Goal: Information Seeking & Learning: Find specific fact

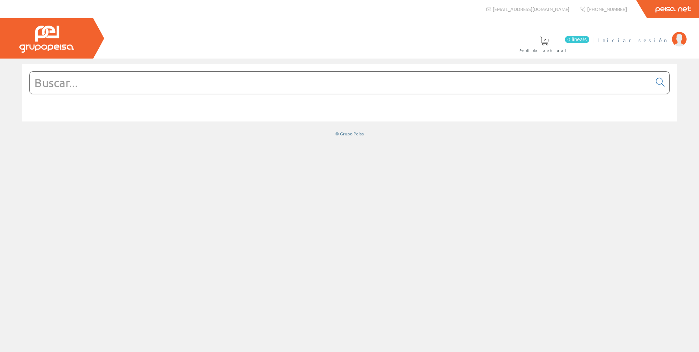
click at [645, 36] on span "Iniciar sesión" at bounding box center [633, 39] width 71 height 7
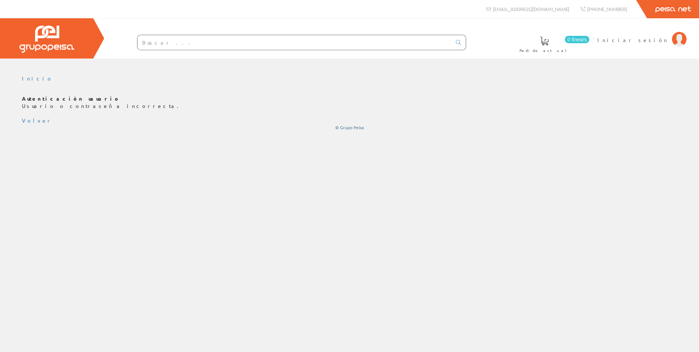
click at [167, 44] on input "text" at bounding box center [295, 42] width 314 height 15
click at [664, 38] on span "Iniciar sesión" at bounding box center [633, 39] width 71 height 7
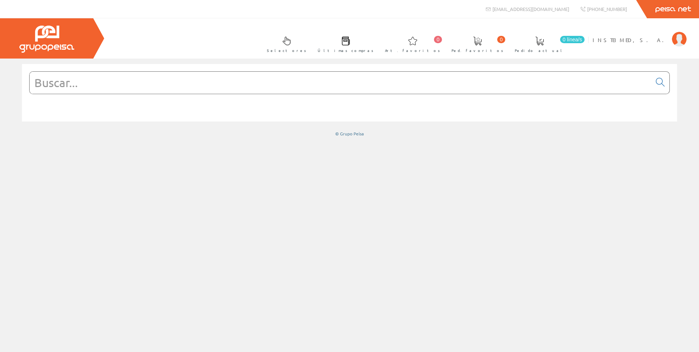
click at [256, 91] on div at bounding box center [349, 82] width 641 height 23
click at [249, 82] on input "text" at bounding box center [341, 83] width 622 height 22
paste input "BVX700LI"
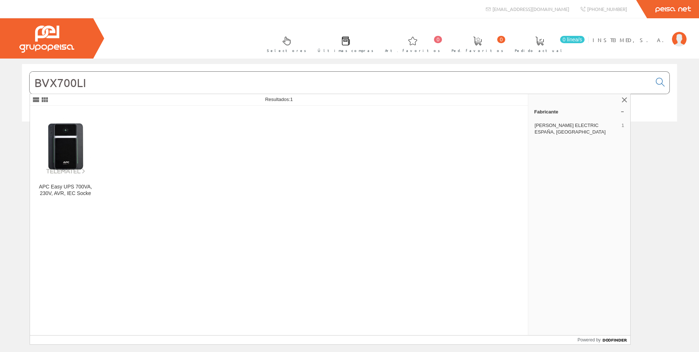
type input "BVX700LI"
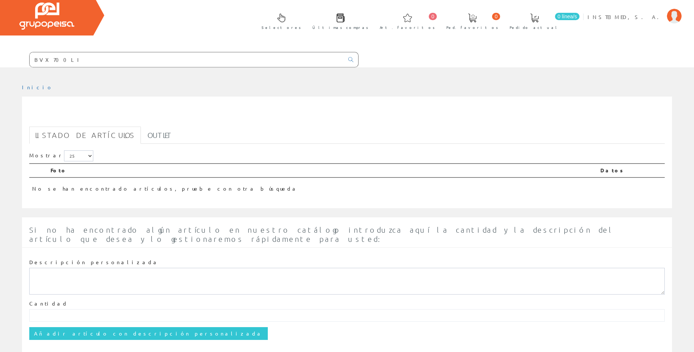
scroll to position [36, 0]
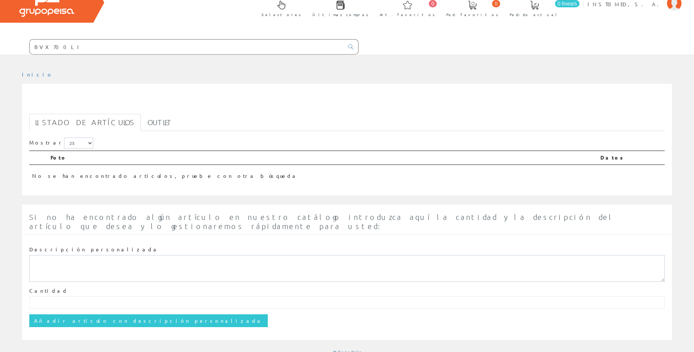
click at [213, 48] on input "BVX700LI" at bounding box center [187, 46] width 314 height 15
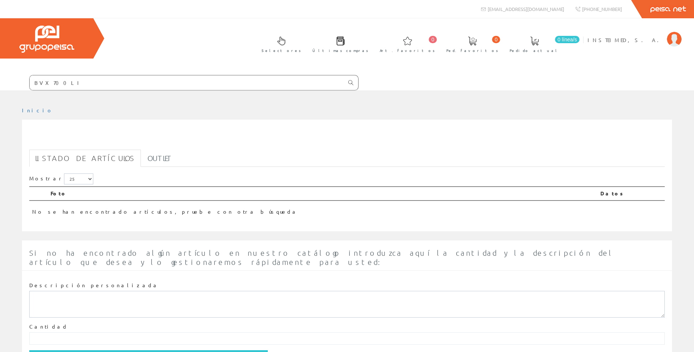
click at [351, 82] on icon at bounding box center [350, 82] width 5 height 5
click at [38, 40] on img at bounding box center [46, 39] width 55 height 27
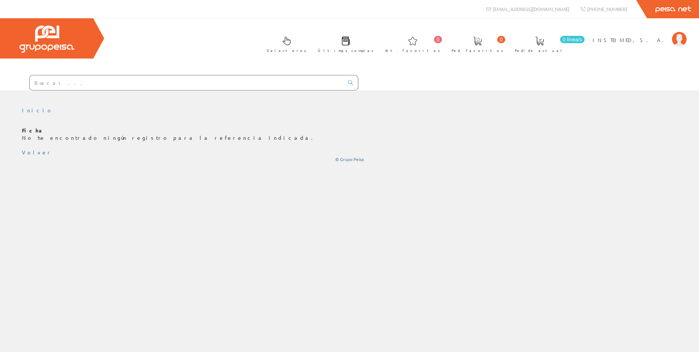
click at [103, 88] on input "text" at bounding box center [187, 82] width 314 height 15
type input "BVX700LI"
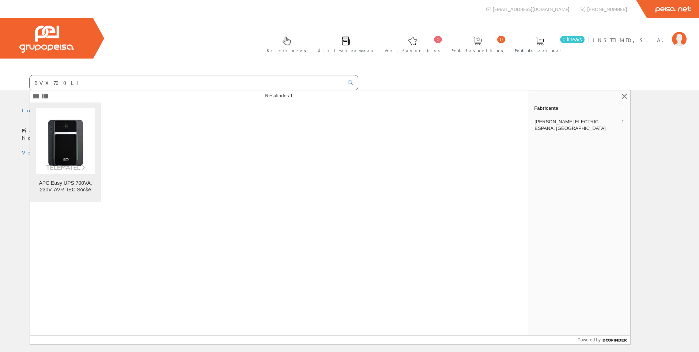
click at [70, 184] on div "APC Easy UPS 700VA, 230V, AVR, IEC Socke" at bounding box center [65, 186] width 59 height 13
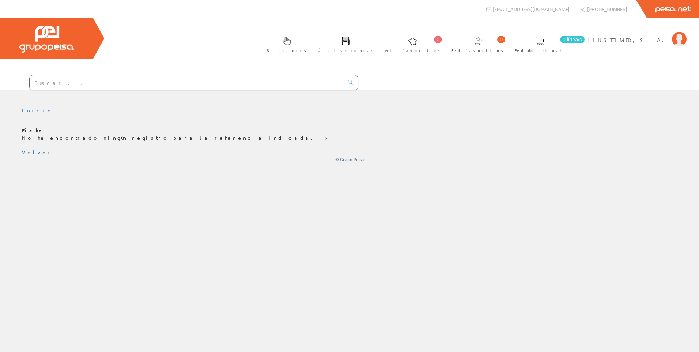
click at [48, 27] on img at bounding box center [46, 39] width 55 height 27
click at [108, 86] on input "text" at bounding box center [187, 82] width 314 height 15
type input "74903099"
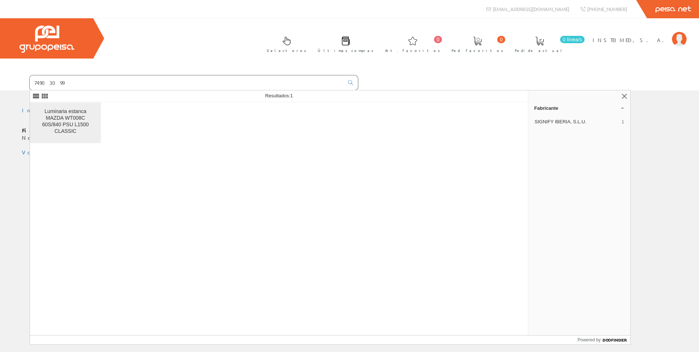
click at [83, 120] on div "Luminaria estanca MAZDA WT008C 60S/840 PSU L1500 CLASSIC" at bounding box center [65, 121] width 59 height 26
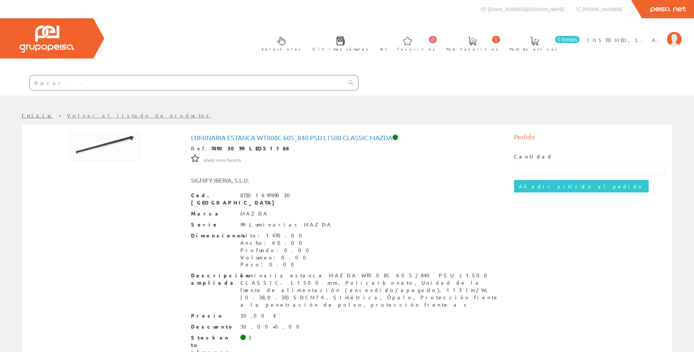
click at [22, 116] on link "Inicio" at bounding box center [37, 115] width 31 height 7
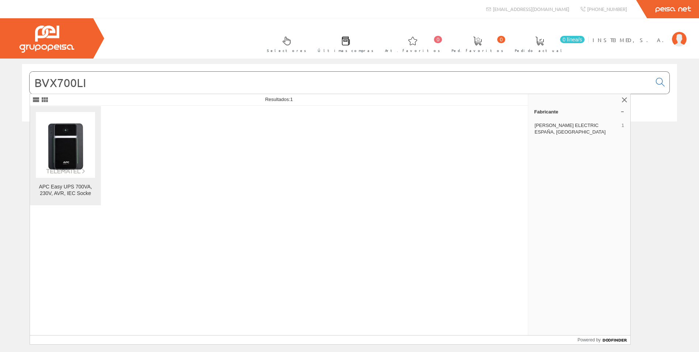
type input "BVX700LI"
click at [75, 148] on img at bounding box center [65, 144] width 59 height 59
